Goal: Information Seeking & Learning: Learn about a topic

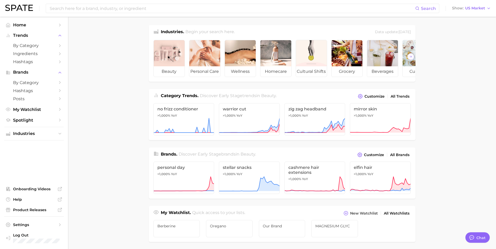
scroll to position [158, 0]
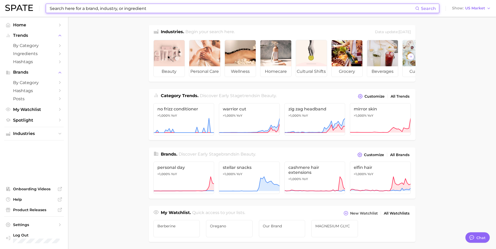
click at [113, 7] on input at bounding box center [232, 8] width 366 height 9
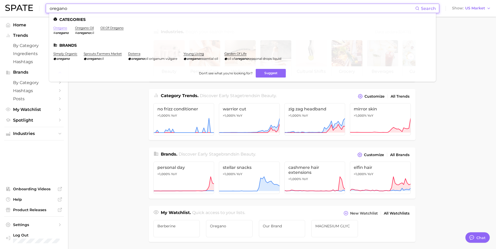
type input "oregano"
click at [63, 29] on link "oregano" at bounding box center [60, 28] width 14 height 4
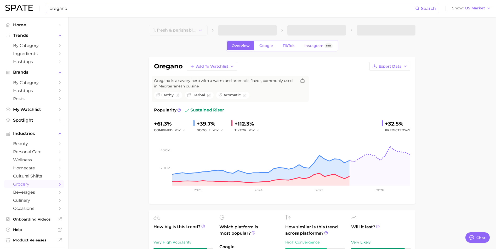
type textarea "x"
click at [91, 6] on input "oregano" at bounding box center [232, 8] width 366 height 9
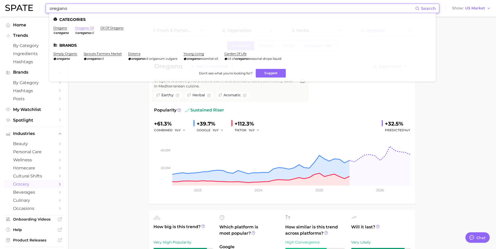
click at [88, 28] on link "oregano oil" at bounding box center [84, 28] width 19 height 4
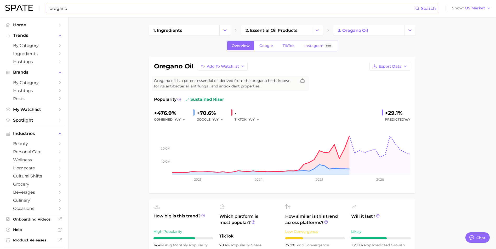
click at [286, 47] on span "TikTok" at bounding box center [288, 46] width 12 height 4
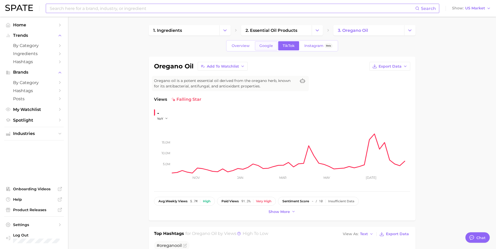
click at [264, 45] on span "Google" at bounding box center [266, 46] width 14 height 4
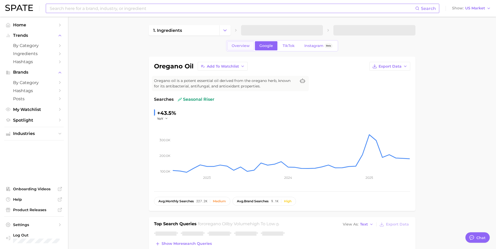
click at [238, 45] on span "Overview" at bounding box center [241, 46] width 18 height 4
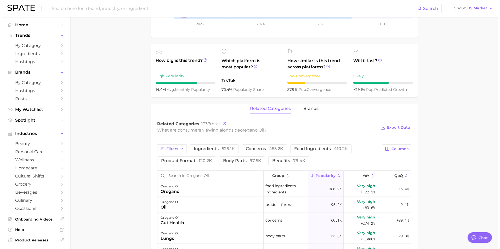
scroll to position [261, 0]
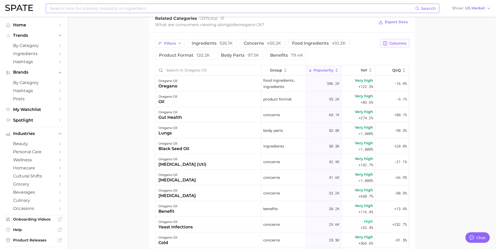
click at [396, 46] on button "Columns" at bounding box center [394, 43] width 29 height 9
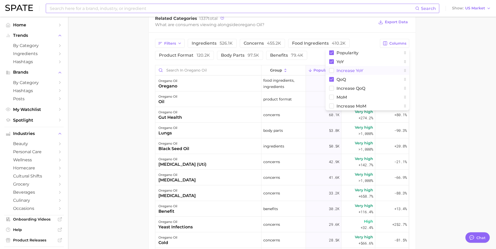
click at [332, 71] on rect at bounding box center [331, 70] width 4 height 4
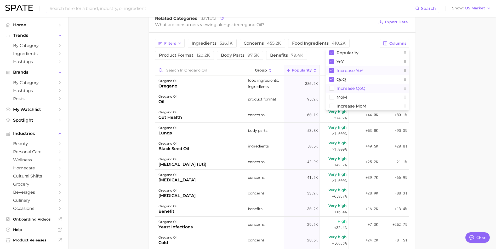
click at [331, 86] on rect at bounding box center [331, 88] width 4 height 4
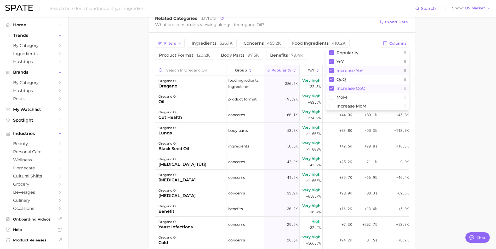
click at [435, 111] on main "1. ingredients 2. essential oil products 3. oregano oil Overview Google TikTok …" at bounding box center [282, 50] width 428 height 591
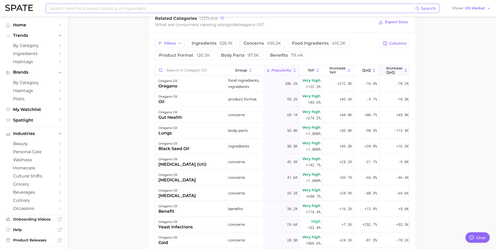
click at [393, 69] on span "Increase QoQ" at bounding box center [394, 70] width 16 height 8
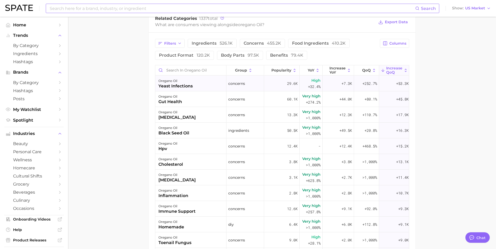
click at [345, 82] on span "+7.3k" at bounding box center [346, 83] width 10 height 6
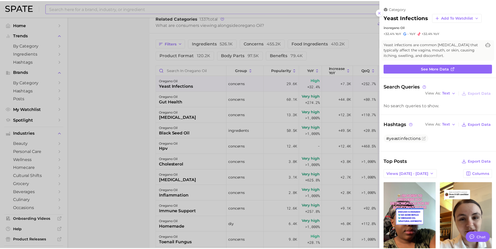
scroll to position [0, 0]
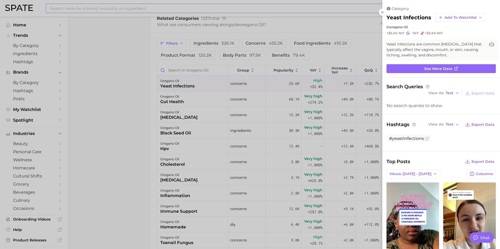
click at [171, 107] on div at bounding box center [250, 124] width 500 height 249
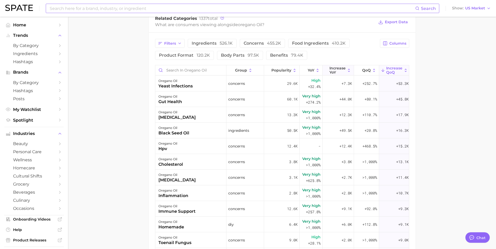
click at [338, 68] on span "Increase YoY" at bounding box center [337, 70] width 16 height 8
